Goal: Complete application form

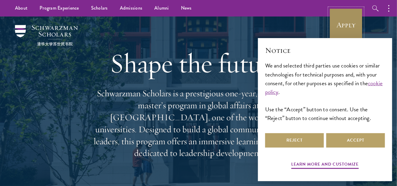
click at [347, 23] on link "Apply" at bounding box center [346, 25] width 34 height 34
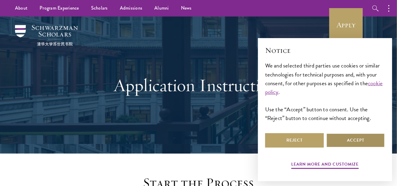
click at [360, 143] on button "Accept" at bounding box center [355, 140] width 59 height 14
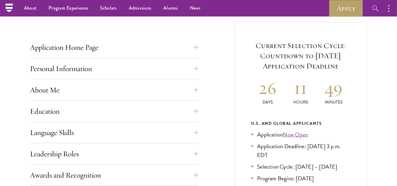
scroll to position [210, 0]
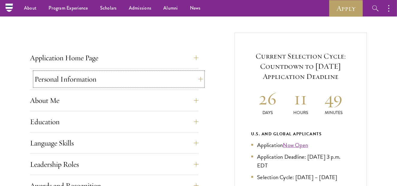
click at [197, 82] on button "Personal Information" at bounding box center [118, 79] width 169 height 14
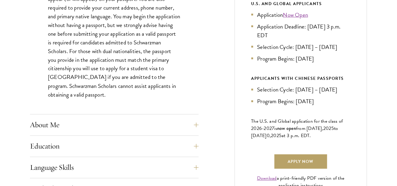
scroll to position [390, 0]
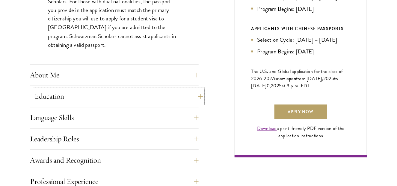
click at [169, 96] on button "Education" at bounding box center [118, 96] width 169 height 14
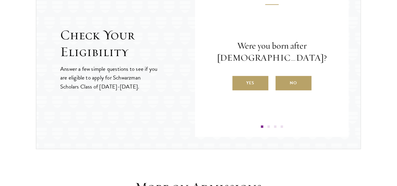
scroll to position [1409, 0]
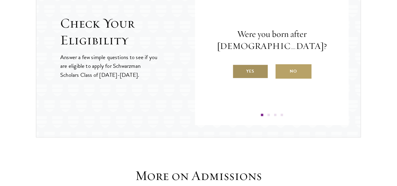
click at [241, 73] on label "Yes" at bounding box center [251, 71] width 36 height 14
click at [238, 70] on input "Yes" at bounding box center [235, 67] width 5 height 5
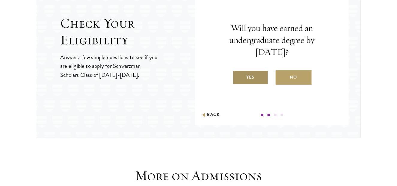
click at [242, 78] on label "Yes" at bounding box center [251, 77] width 36 height 14
click at [238, 76] on input "Yes" at bounding box center [235, 73] width 5 height 5
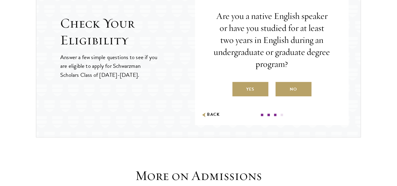
click at [242, 78] on div "Are you a native English speaker or have you studied for at least two years in …" at bounding box center [272, 53] width 118 height 86
click at [242, 84] on label "Yes" at bounding box center [251, 89] width 36 height 14
click at [238, 84] on input "Yes" at bounding box center [235, 85] width 5 height 5
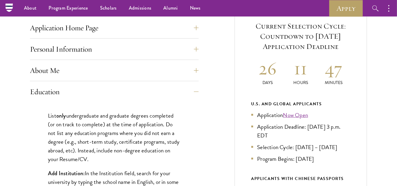
scroll to position [60, 0]
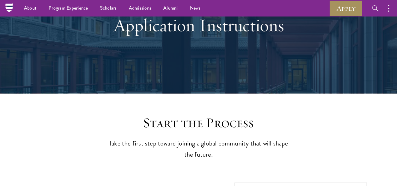
click at [342, 10] on link "Apply" at bounding box center [346, 8] width 34 height 16
